Goal: Task Accomplishment & Management: Manage account settings

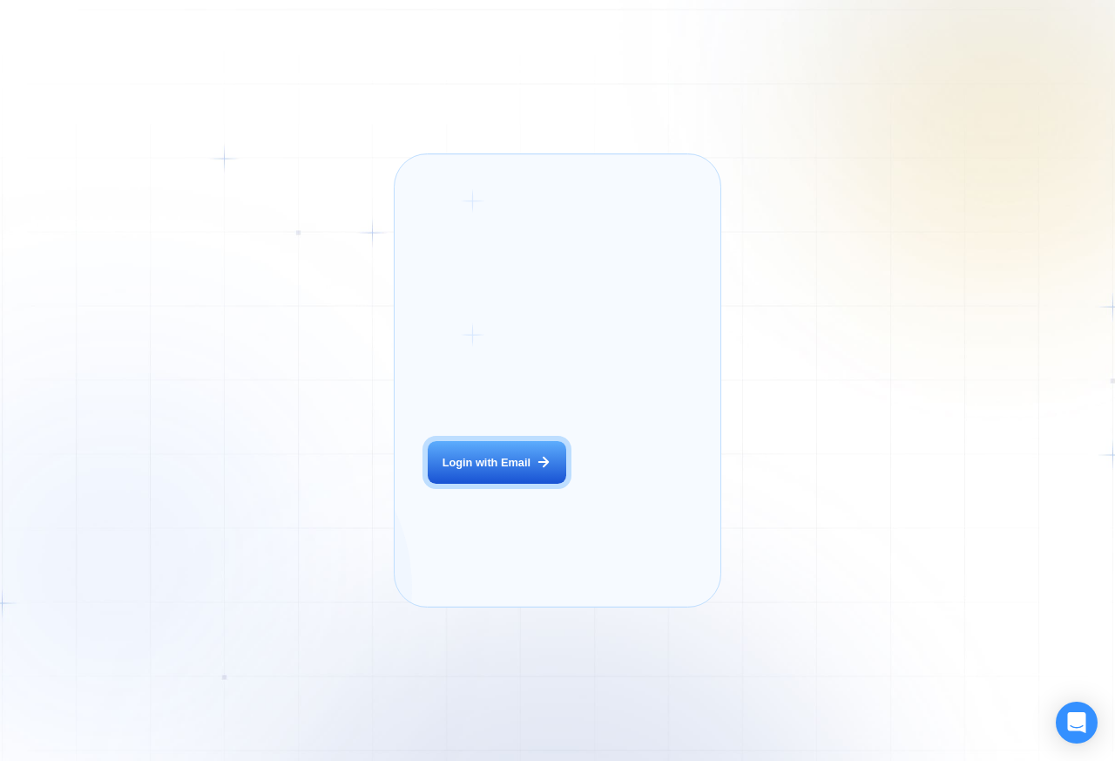
click at [309, 466] on div "Login ‍ Welcome to GigRadar. AI Business Manager for Agencies Login with Email …" at bounding box center [557, 380] width 1115 height 761
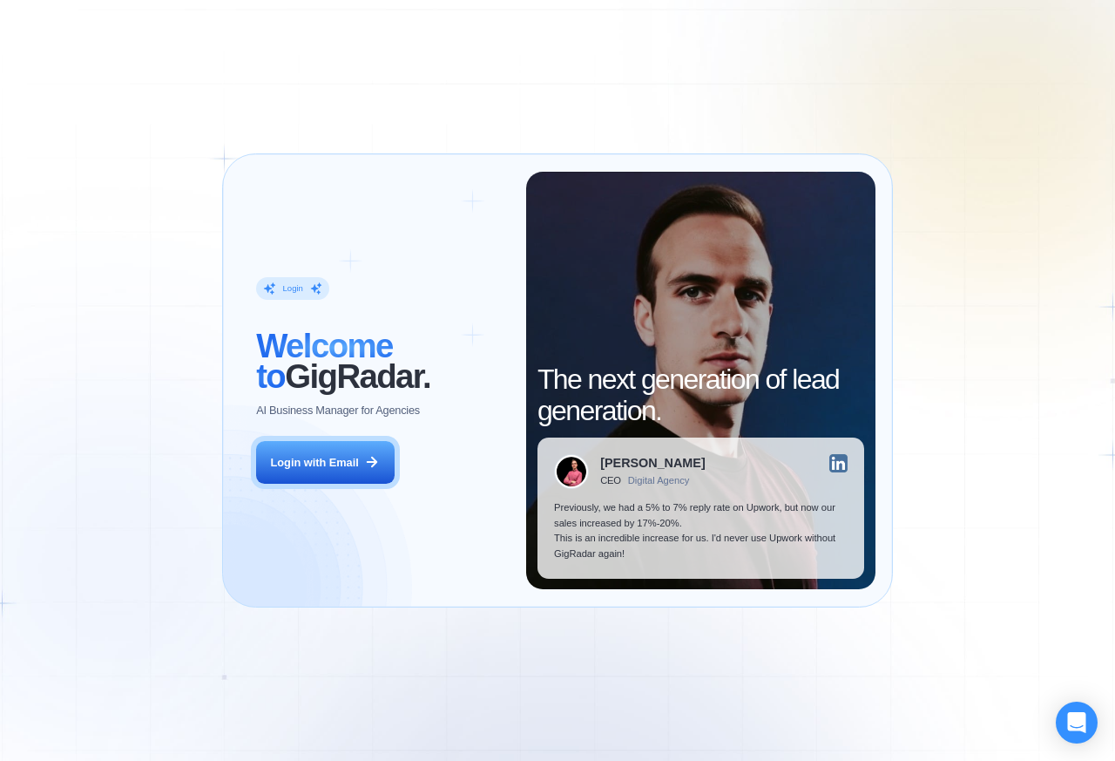
click at [481, 488] on div "Login ‍ Welcome to GigRadar. AI Business Manager for Agencies Login with Email" at bounding box center [383, 381] width 287 height 418
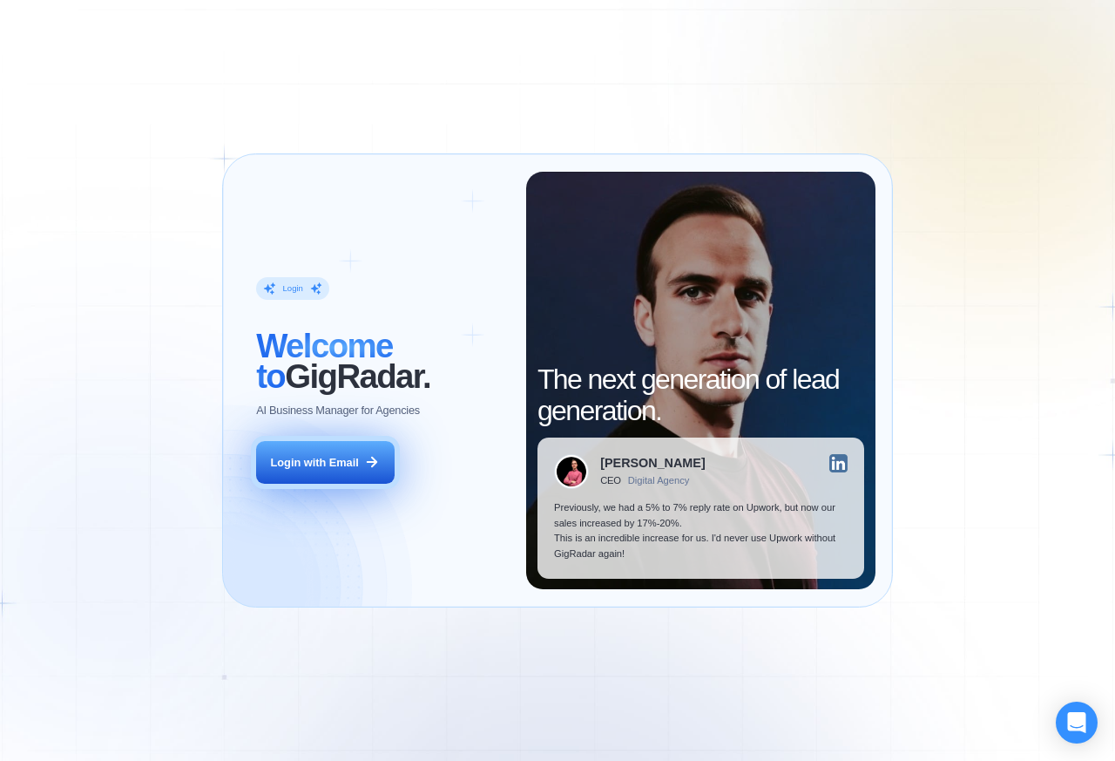
click at [296, 463] on div "Login with Email" at bounding box center [315, 463] width 88 height 16
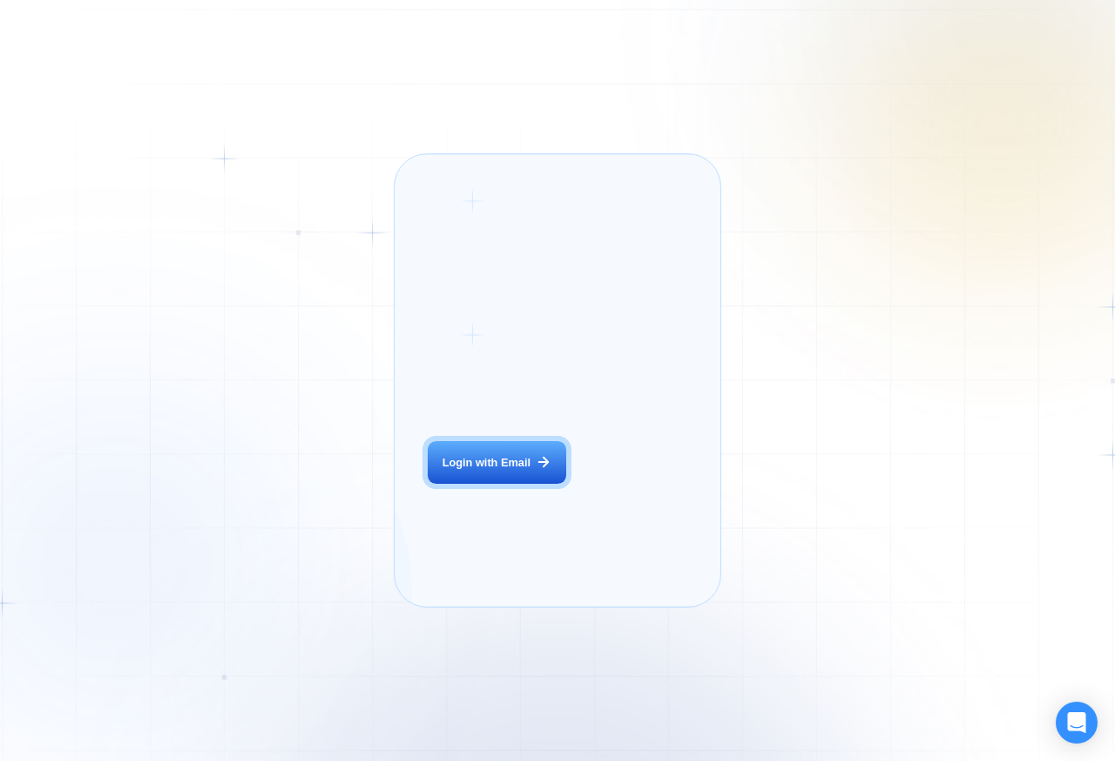
click at [302, 462] on div "Login ‍ Welcome to GigRadar. AI Business Manager for Agencies Login with Email …" at bounding box center [557, 380] width 1115 height 761
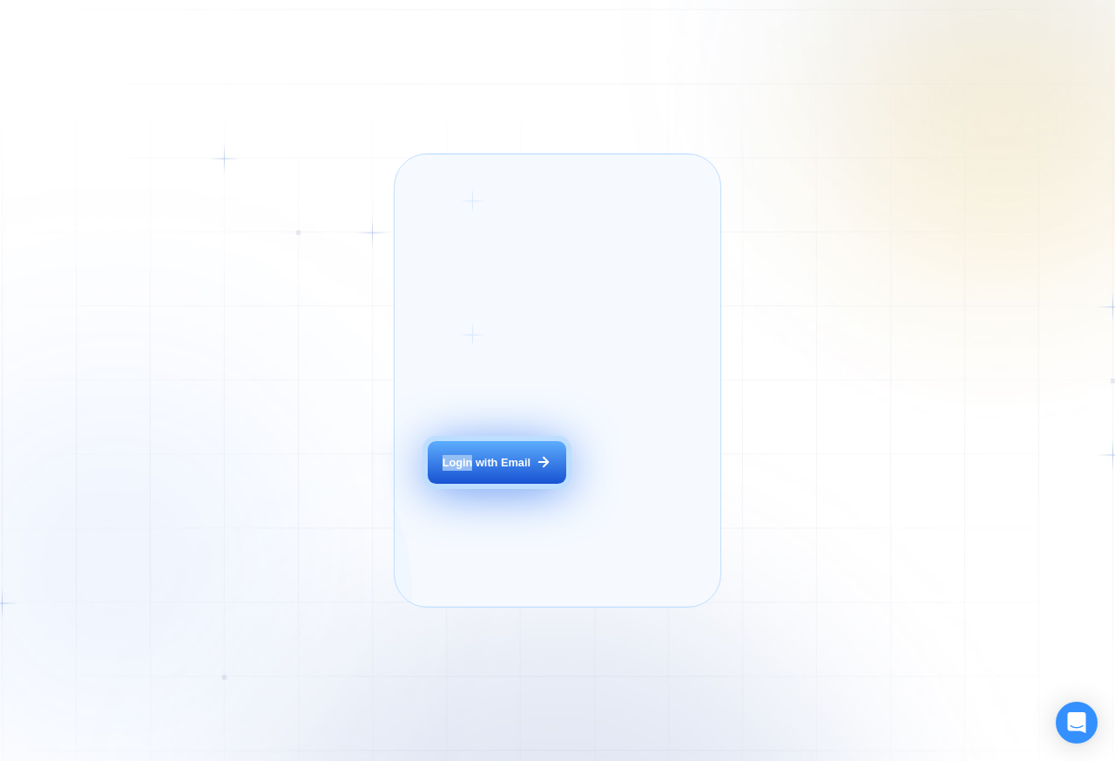
click at [486, 470] on div "Login with Email" at bounding box center [487, 463] width 88 height 16
click at [488, 470] on div "Login with Email" at bounding box center [487, 463] width 88 height 16
